Goal: Transaction & Acquisition: Register for event/course

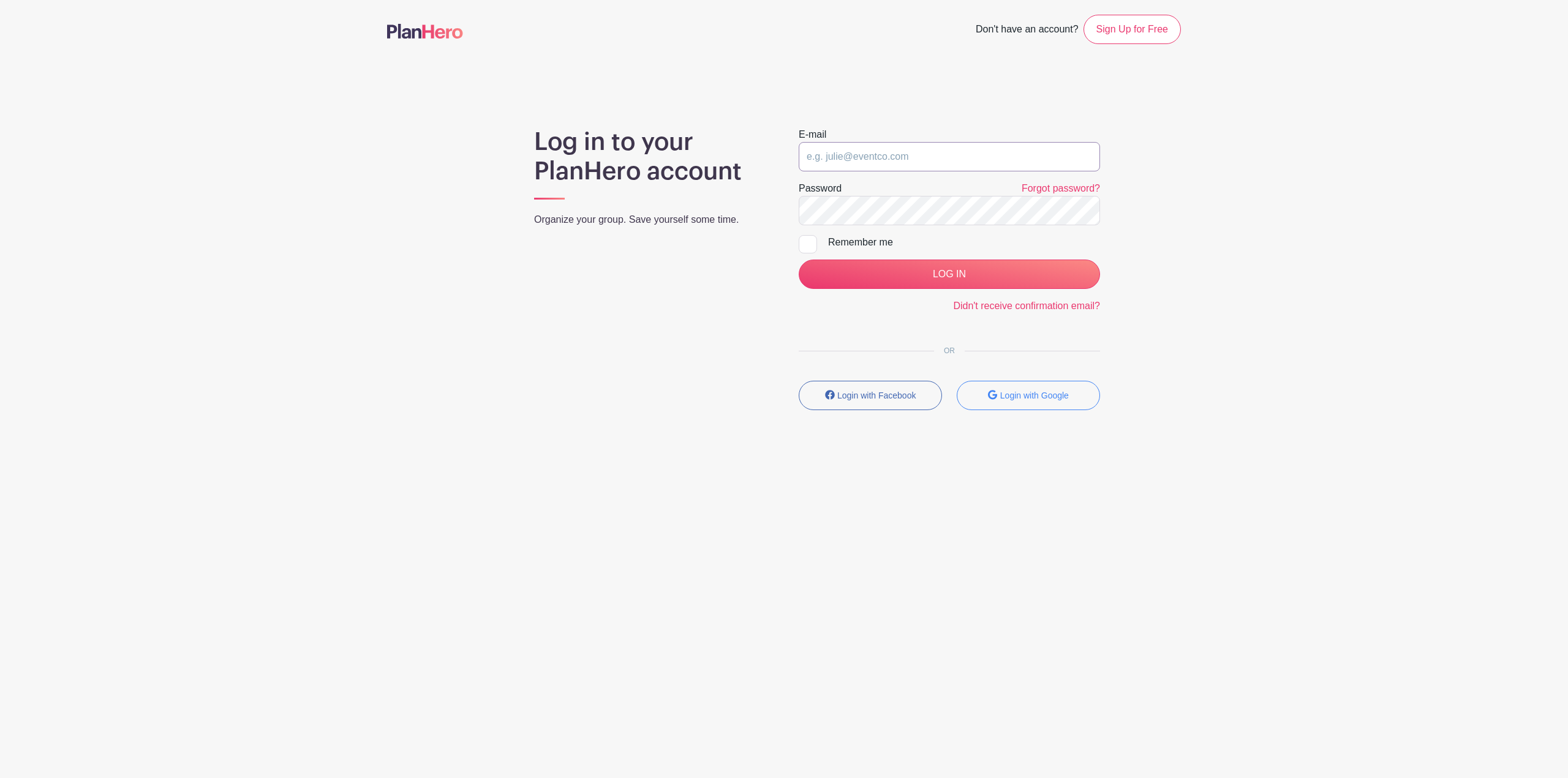
type input "[PERSON_NAME][EMAIL_ADDRESS][PERSON_NAME][DOMAIN_NAME]"
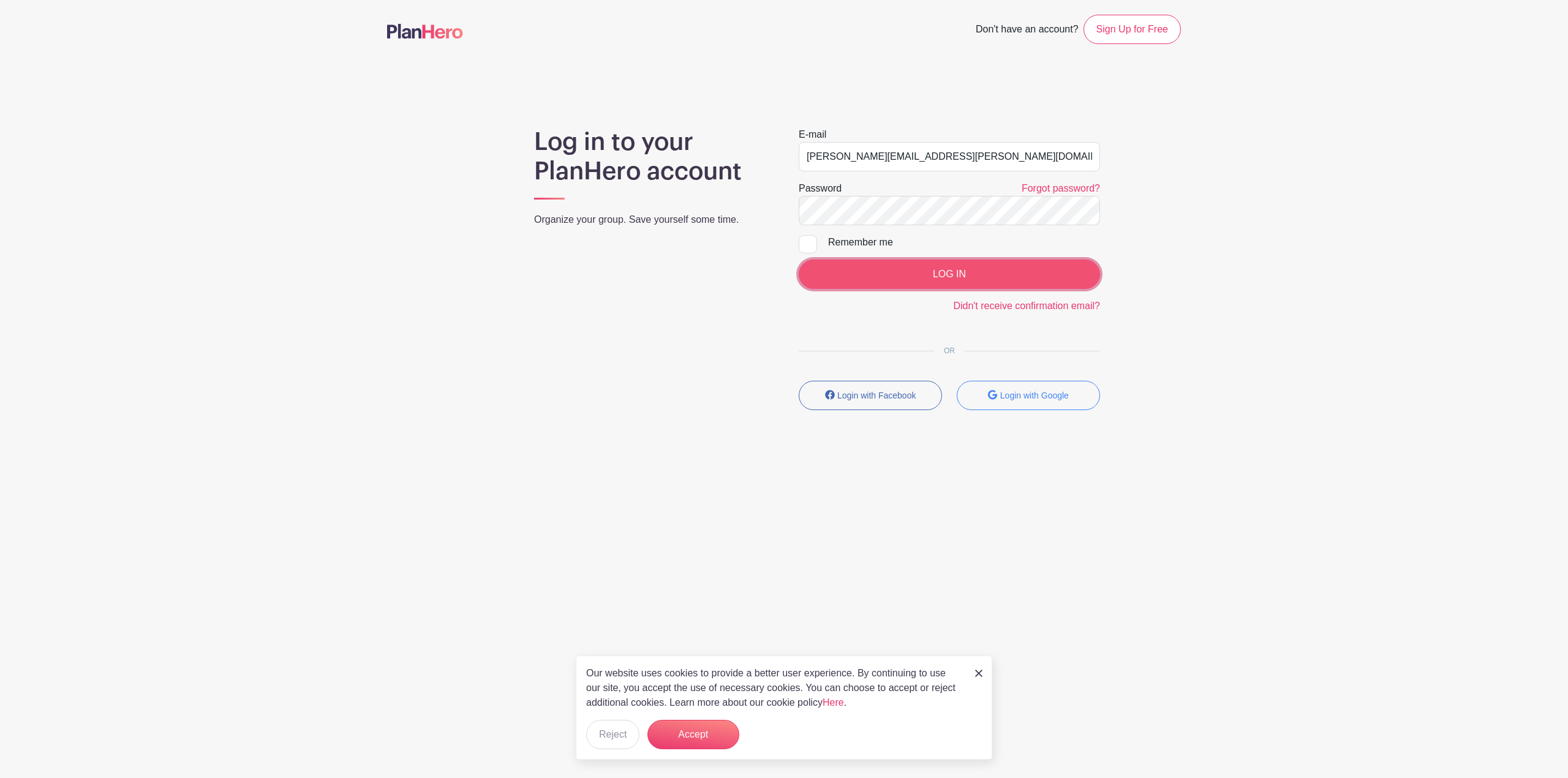
click at [1045, 267] on input "LOG IN" at bounding box center [949, 274] width 301 height 29
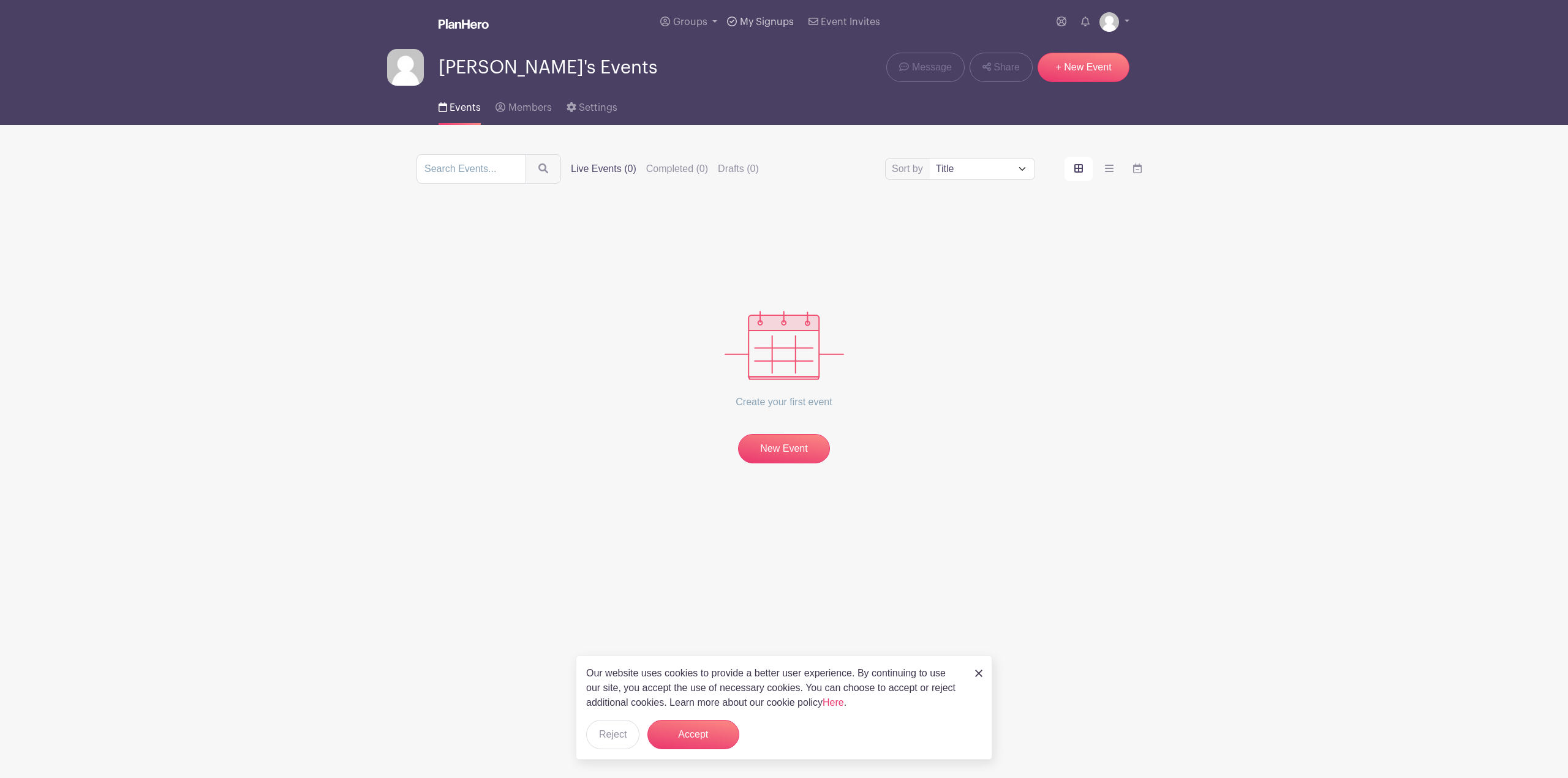
click at [769, 18] on span "My Signups" at bounding box center [767, 22] width 54 height 10
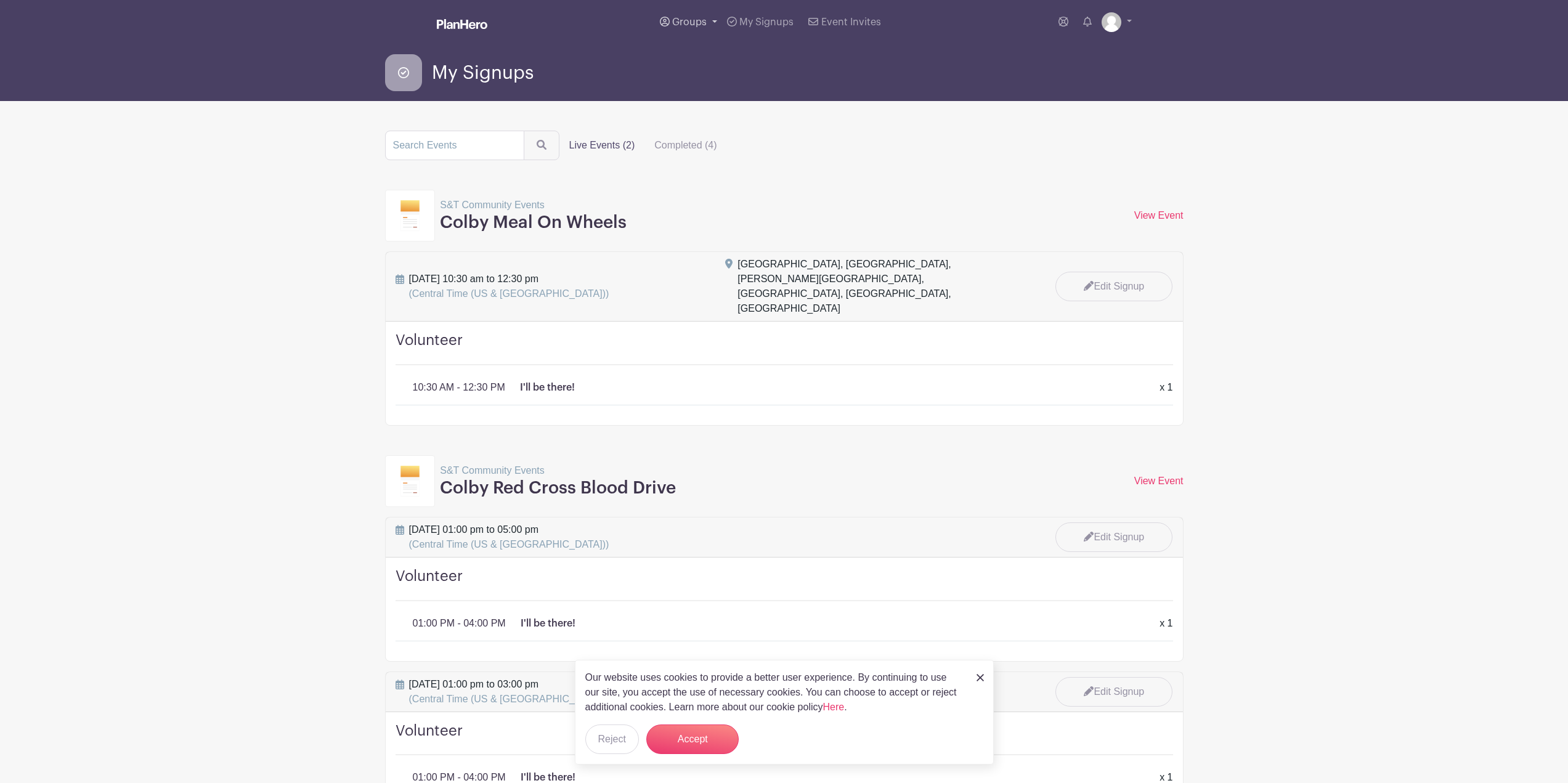
click at [698, 25] on span "Groups" at bounding box center [689, 22] width 34 height 10
click at [708, 116] on span "S&T Community Events" at bounding box center [736, 116] width 103 height 14
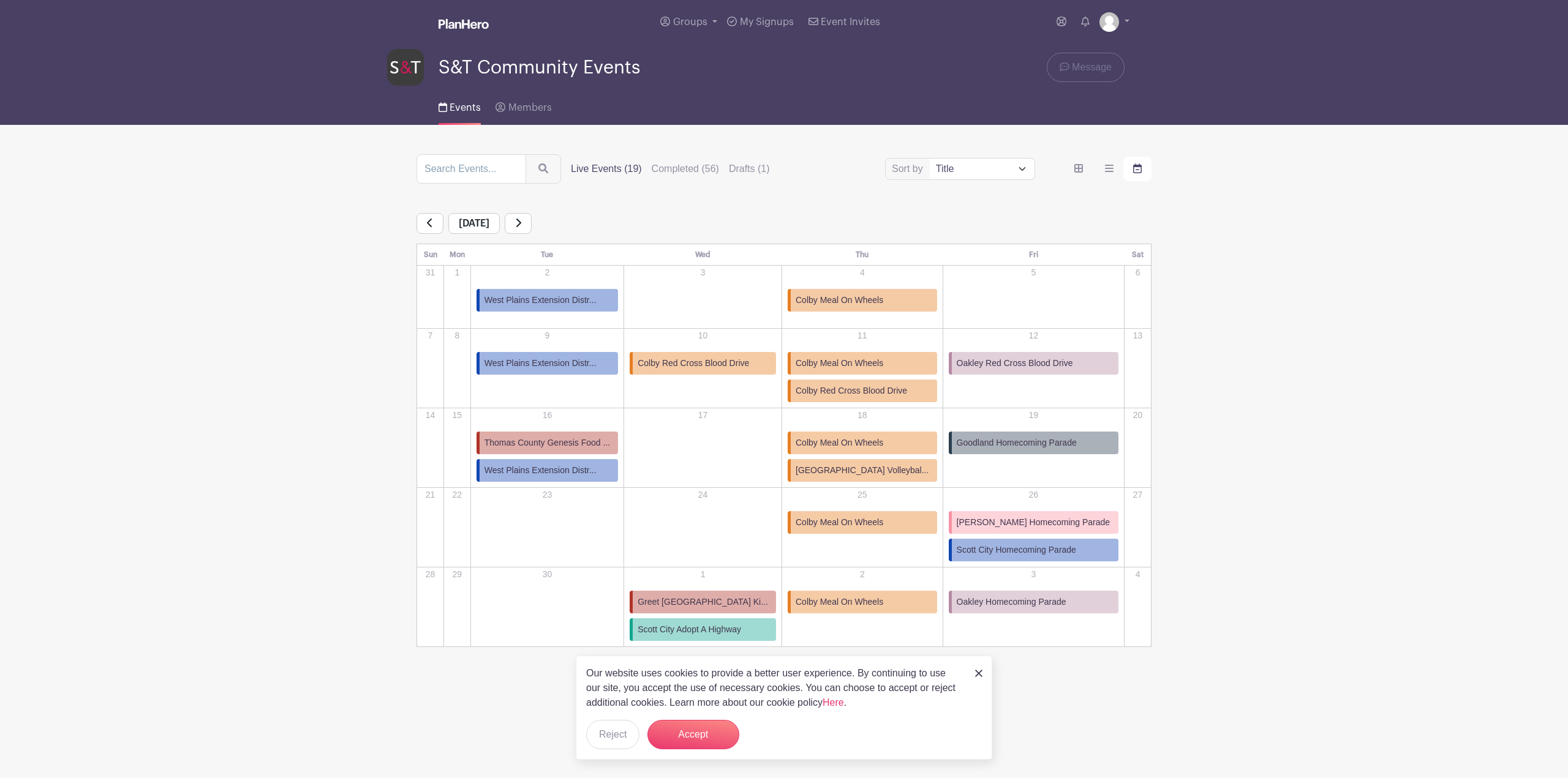
click at [682, 367] on span "Colby Red Cross Blood Drive" at bounding box center [693, 363] width 112 height 13
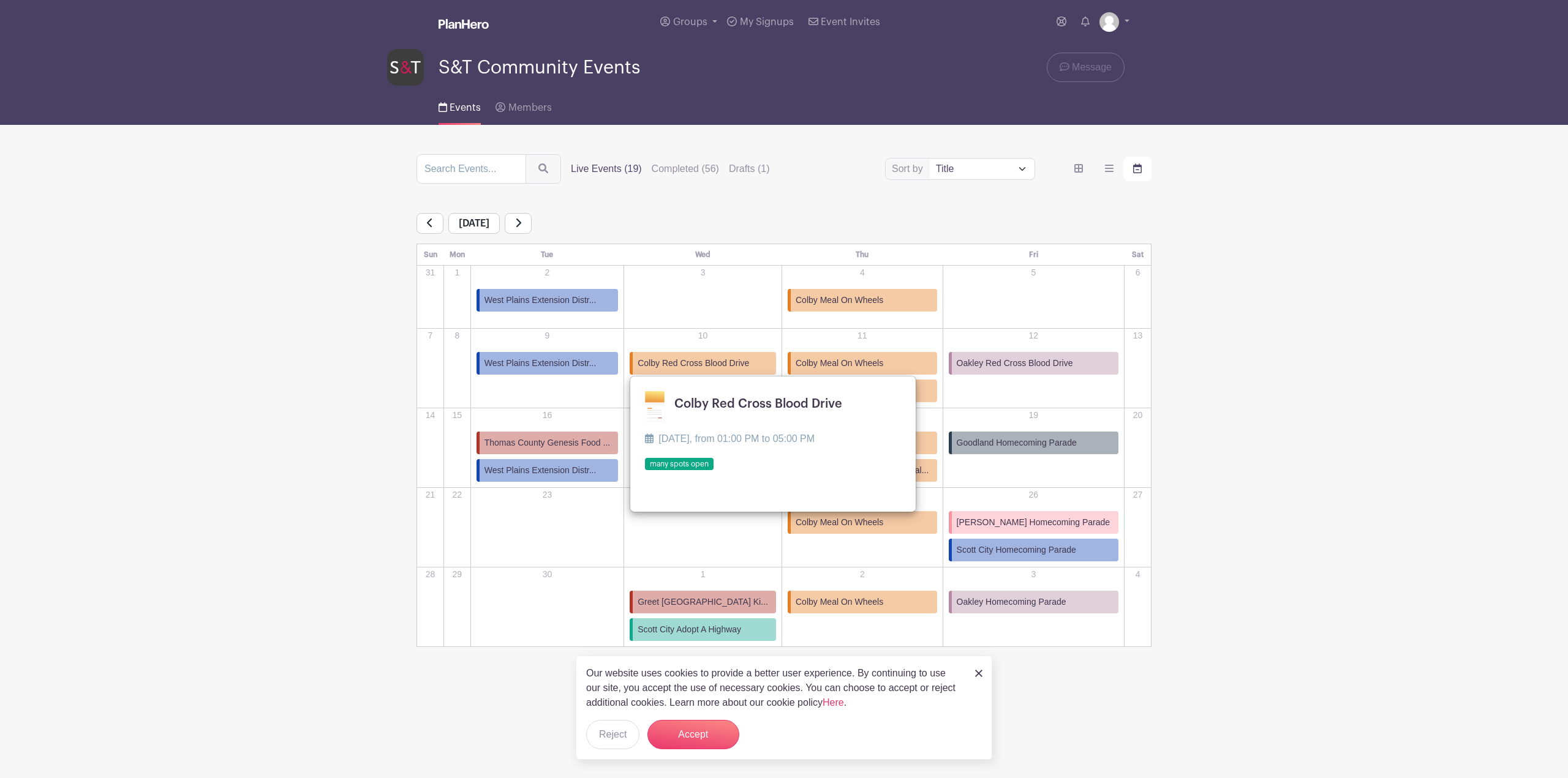
click at [645, 471] on link at bounding box center [645, 471] width 0 height 0
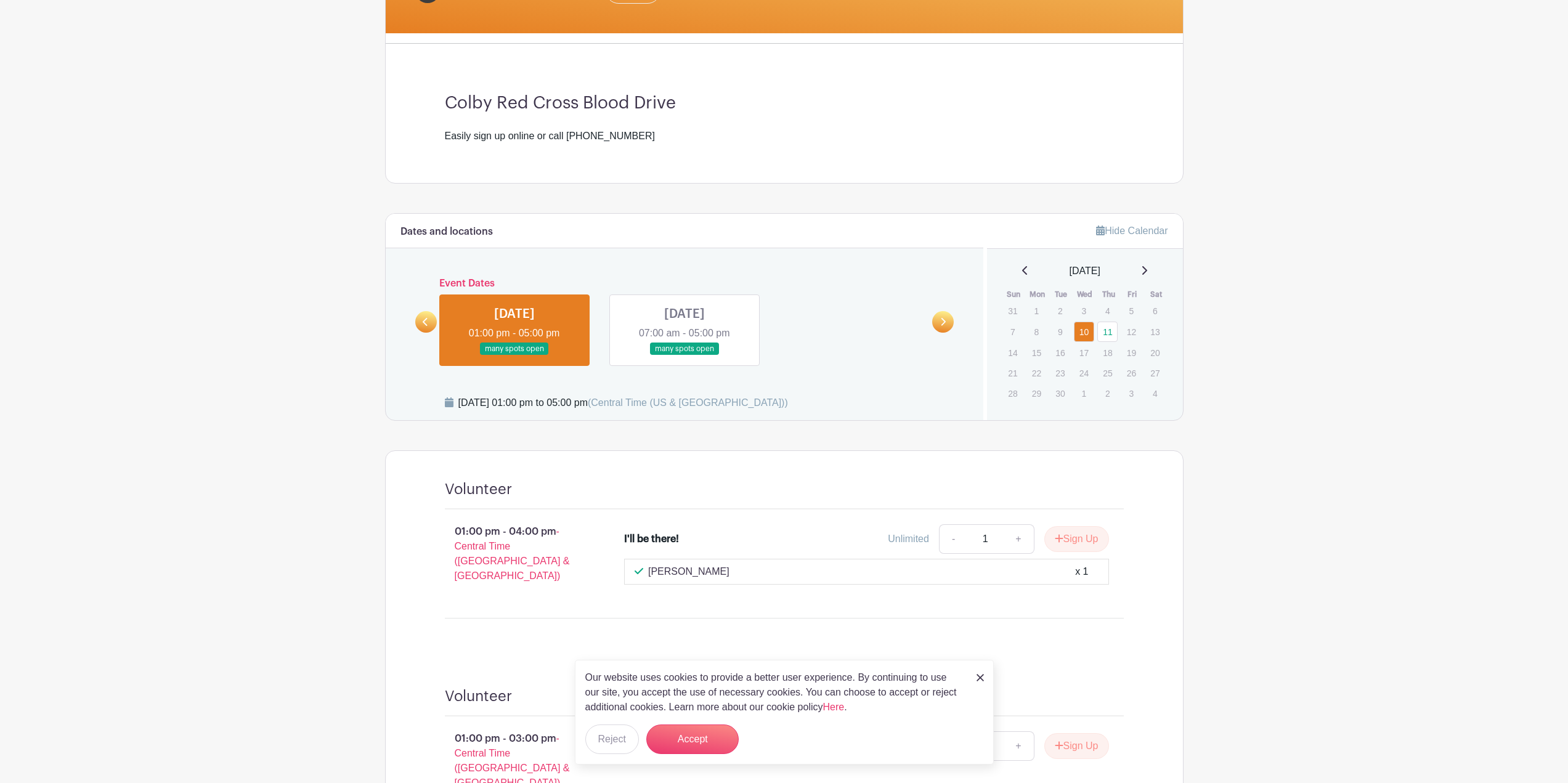
scroll to position [238, 0]
